Goal: Book appointment/travel/reservation

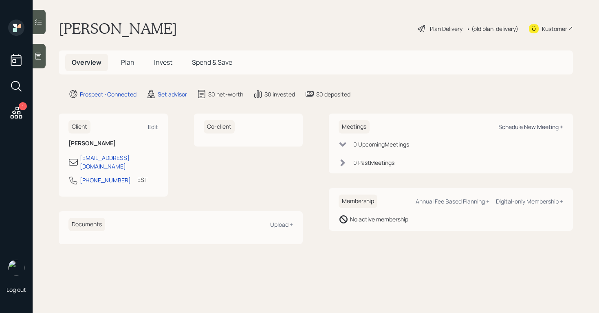
click at [519, 127] on div "Schedule New Meeting +" at bounding box center [530, 127] width 65 height 8
select select "round-[PERSON_NAME]"
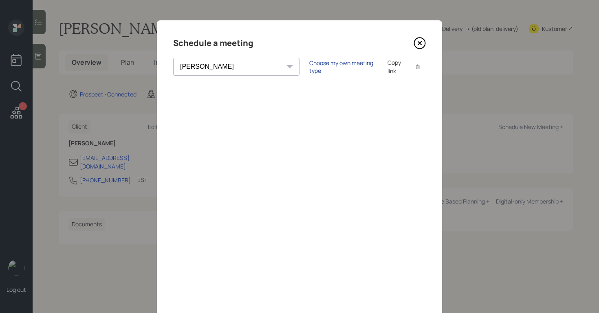
click at [314, 66] on div "Choose my own meeting type" at bounding box center [343, 66] width 68 height 15
click at [420, 44] on icon at bounding box center [419, 43] width 3 height 3
